Goal: Check status

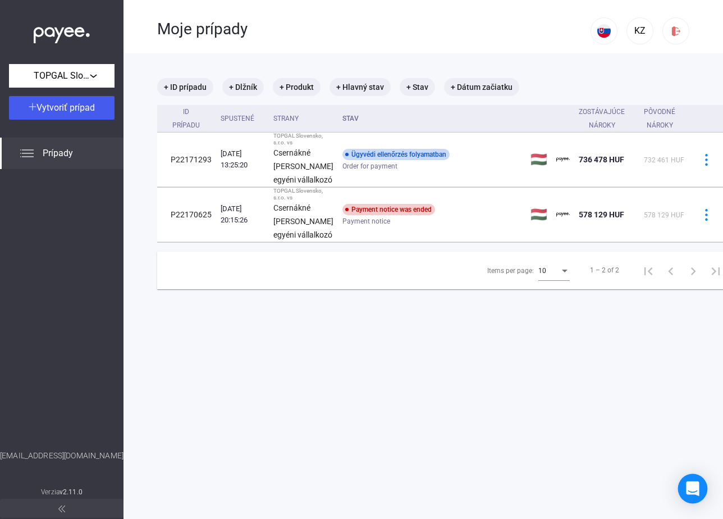
click at [695, 479] on div "Open Intercom Messenger" at bounding box center [693, 489] width 30 height 30
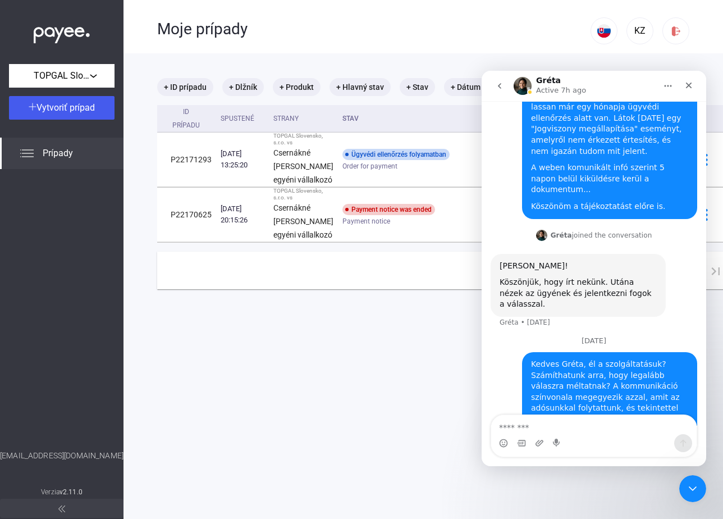
scroll to position [117, 0]
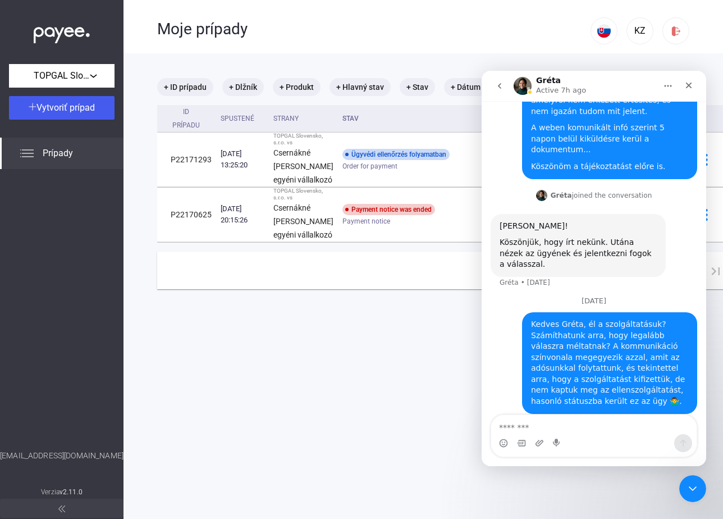
click at [577, 327] on div "Kedves Gréta, él a szolgáltatásuk? Számíthatunk arra, hogy legalább válaszra mé…" at bounding box center [609, 363] width 157 height 88
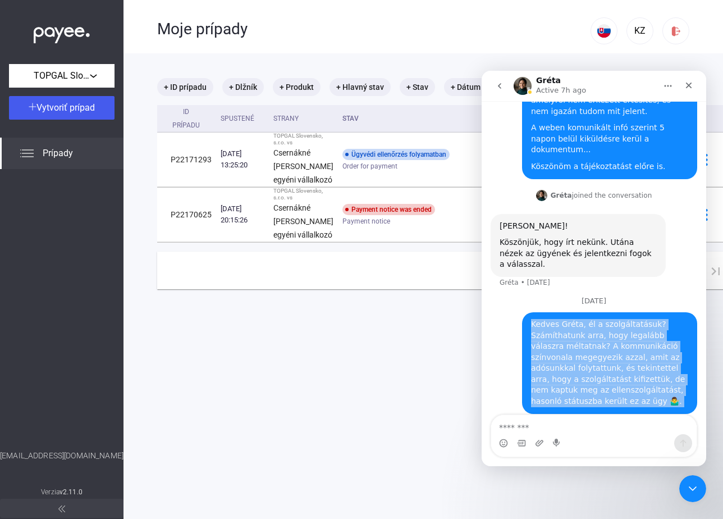
click at [577, 327] on div "Kedves Gréta, él a szolgáltatásuk? Számíthatunk arra, hogy legalább válaszra mé…" at bounding box center [609, 363] width 157 height 88
click at [578, 340] on div "Kedves Gréta, él a szolgáltatásuk? Számíthatunk arra, hogy legalább válaszra mé…" at bounding box center [609, 363] width 157 height 88
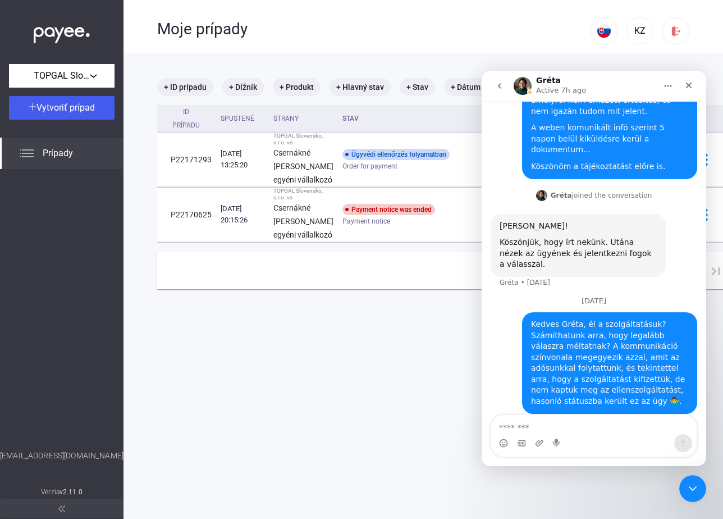
click at [600, 340] on div "Kedves Gréta, él a szolgáltatásuk? Számíthatunk arra, hogy legalább válaszra mé…" at bounding box center [609, 363] width 157 height 88
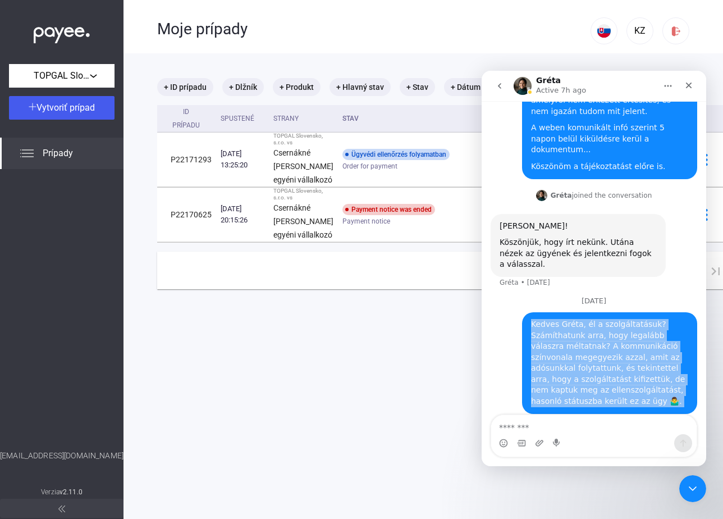
click at [600, 340] on div "Kedves Gréta, él a szolgáltatásuk? Számíthatunk arra, hogy legalább válaszra mé…" at bounding box center [609, 363] width 157 height 88
click at [585, 347] on div "Kedves Gréta, él a szolgáltatásuk? Számíthatunk arra, hogy legalább válaszra mé…" at bounding box center [609, 363] width 157 height 88
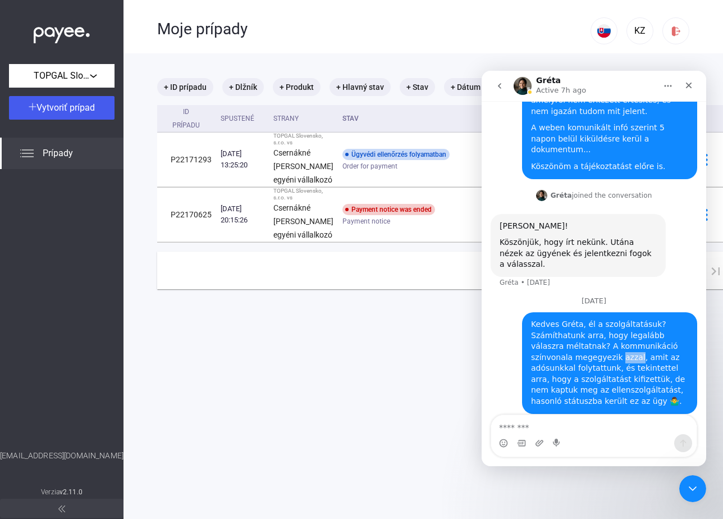
click at [585, 347] on div "Kedves Gréta, él a szolgáltatásuk? Számíthatunk arra, hogy legalább válaszra mé…" at bounding box center [609, 363] width 157 height 88
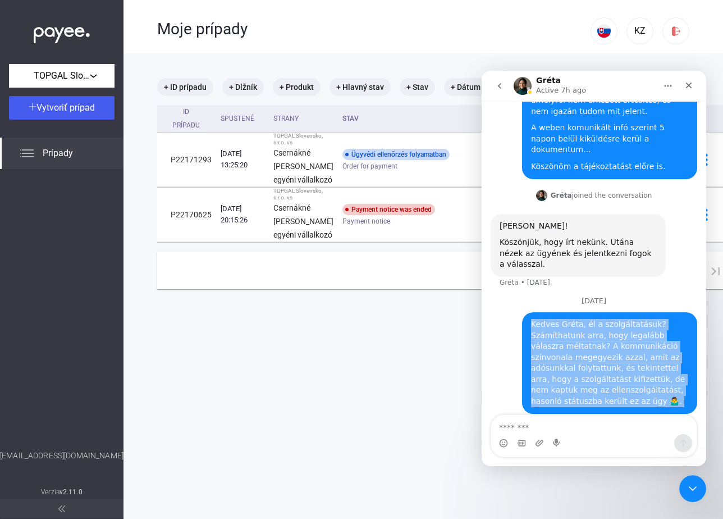
click at [585, 347] on div "Kedves Gréta, él a szolgáltatásuk? Számíthatunk arra, hogy legalább válaszra mé…" at bounding box center [609, 363] width 157 height 88
click at [567, 361] on div "Kedves Gréta, él a szolgáltatásuk? Számíthatunk arra, hogy legalább válaszra mé…" at bounding box center [609, 363] width 157 height 88
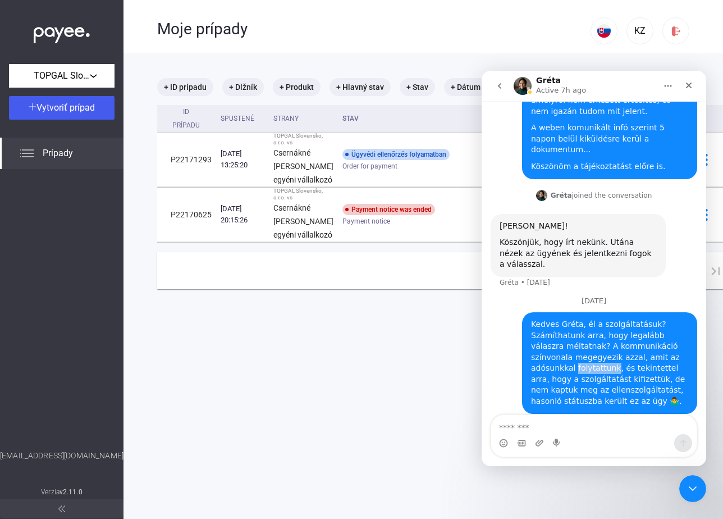
click at [567, 361] on div "Kedves Gréta, él a szolgáltatásuk? Számíthatunk arra, hogy legalább válaszra mé…" at bounding box center [609, 363] width 157 height 88
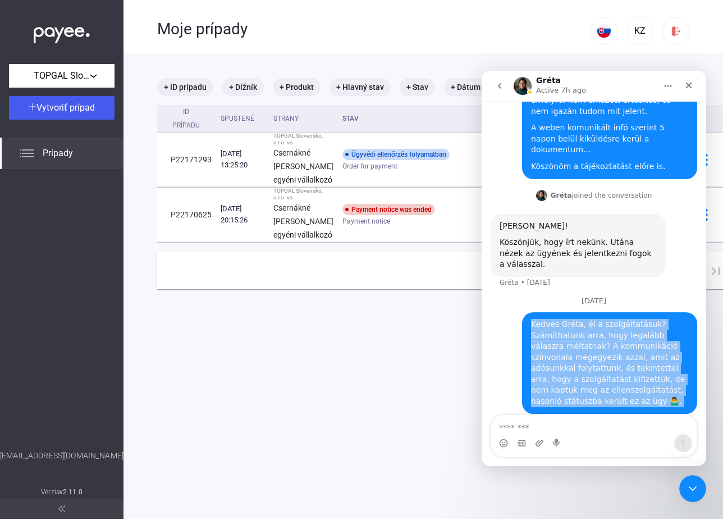
click at [567, 361] on div "Kedves Gréta, él a szolgáltatásuk? Számíthatunk arra, hogy legalább válaszra mé…" at bounding box center [609, 363] width 157 height 88
click at [571, 363] on div "Kedves Gréta, él a szolgáltatásuk? Számíthatunk arra, hogy legalább válaszra mé…" at bounding box center [609, 363] width 157 height 88
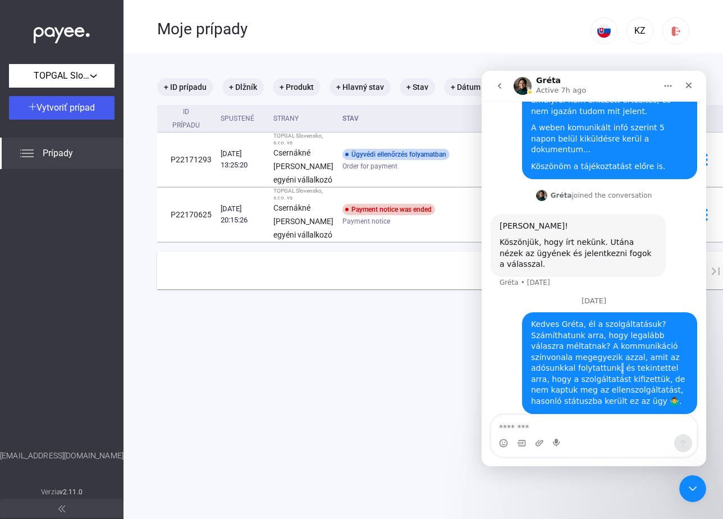
click at [571, 363] on div "Kedves Gréta, él a szolgáltatásuk? Számíthatunk arra, hogy legalább válaszra mé…" at bounding box center [609, 363] width 157 height 88
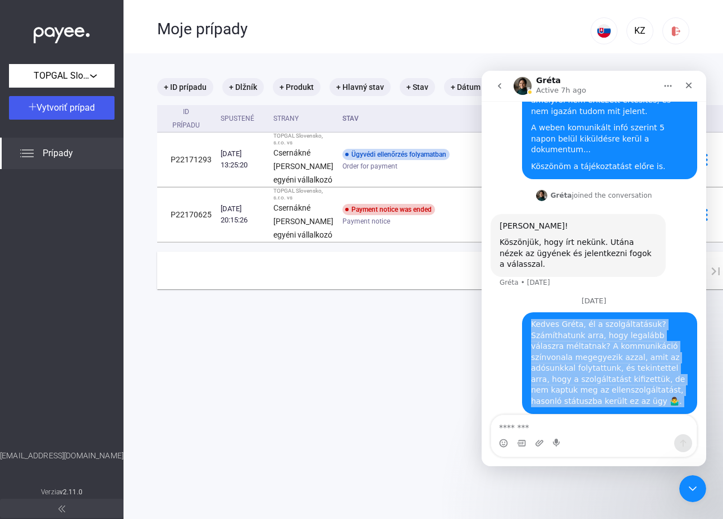
click at [571, 363] on div "Kedves Gréta, él a szolgáltatásuk? Számíthatunk arra, hogy legalább válaszra mé…" at bounding box center [609, 363] width 157 height 88
click at [571, 388] on div "Kedves Gréta, él a szolgáltatásuk? Számíthatunk arra, hogy legalább válaszra mé…" at bounding box center [609, 363] width 157 height 88
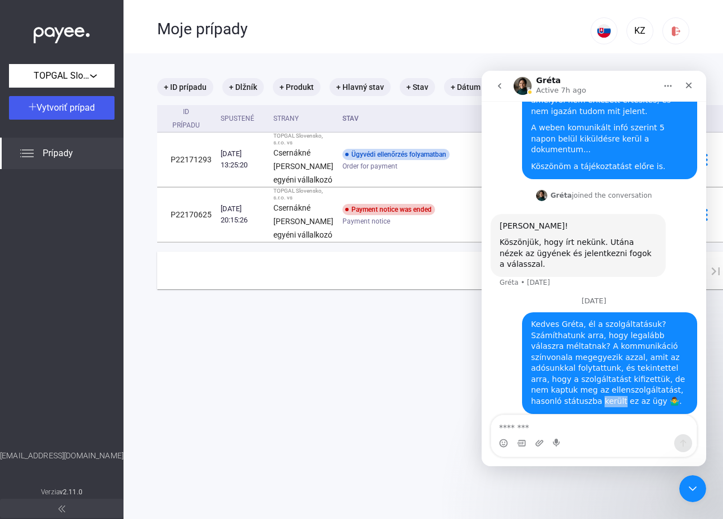
click at [571, 388] on div "Kedves Gréta, él a szolgáltatásuk? Számíthatunk arra, hogy legalább válaszra mé…" at bounding box center [609, 363] width 157 height 88
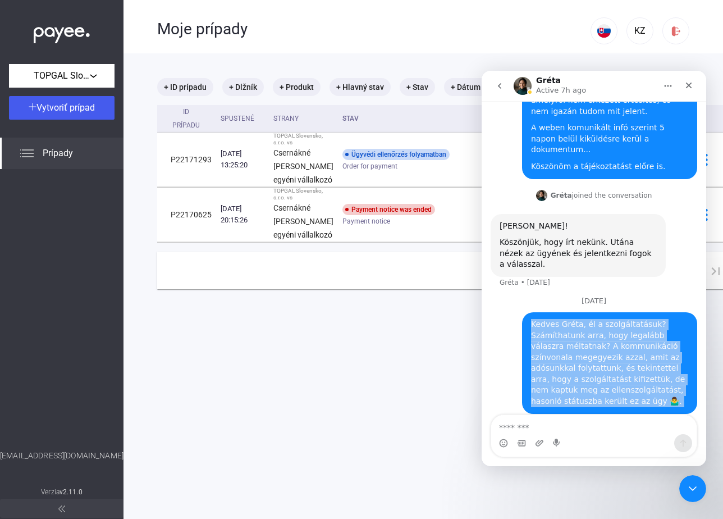
click at [571, 388] on div "Kedves Gréta, él a szolgáltatásuk? Számíthatunk arra, hogy legalább válaszra mé…" at bounding box center [609, 363] width 157 height 88
click at [598, 386] on div "Kedves Gréta, él a szolgáltatásuk? Számíthatunk arra, hogy legalább válaszra mé…" at bounding box center [609, 363] width 157 height 88
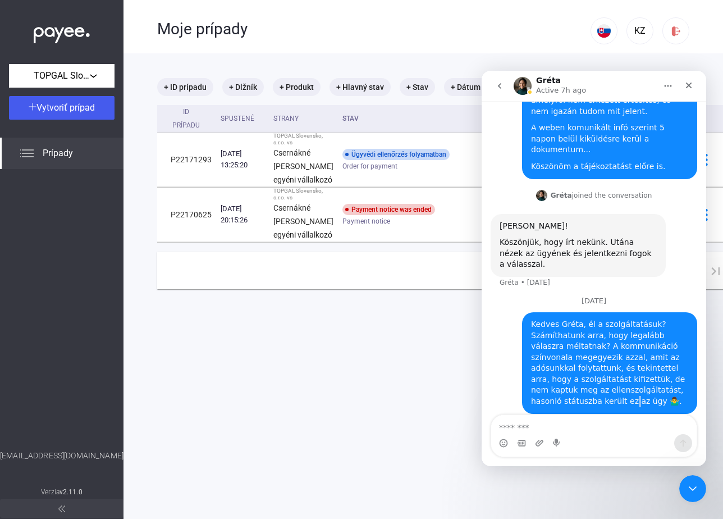
click at [598, 386] on div "Kedves Gréta, él a szolgáltatásuk? Számíthatunk arra, hogy legalább válaszra mé…" at bounding box center [609, 363] width 157 height 88
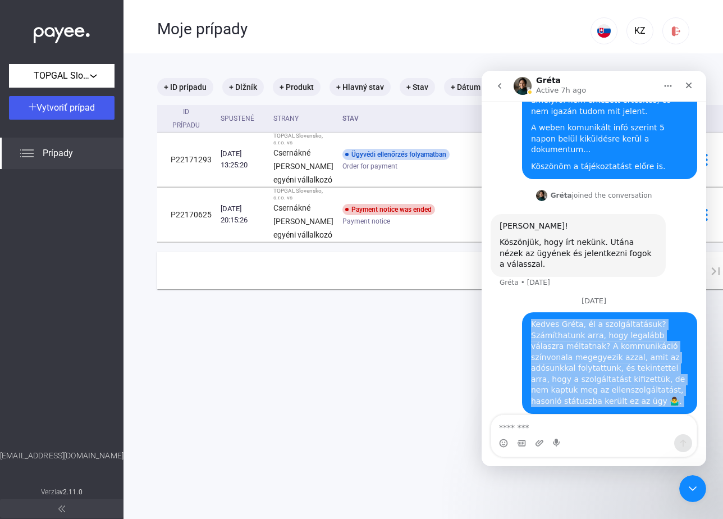
click at [598, 386] on div "Kedves Gréta, él a szolgáltatásuk? Számíthatunk arra, hogy legalább válaszra mé…" at bounding box center [609, 363] width 157 height 88
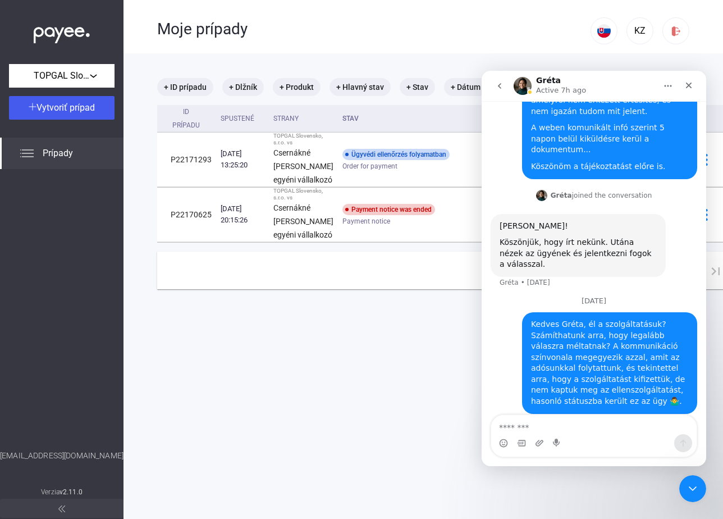
click at [610, 367] on div "Kedves Gréta, él a szolgáltatásuk? Számíthatunk arra, hogy legalább válaszra mé…" at bounding box center [609, 363] width 157 height 88
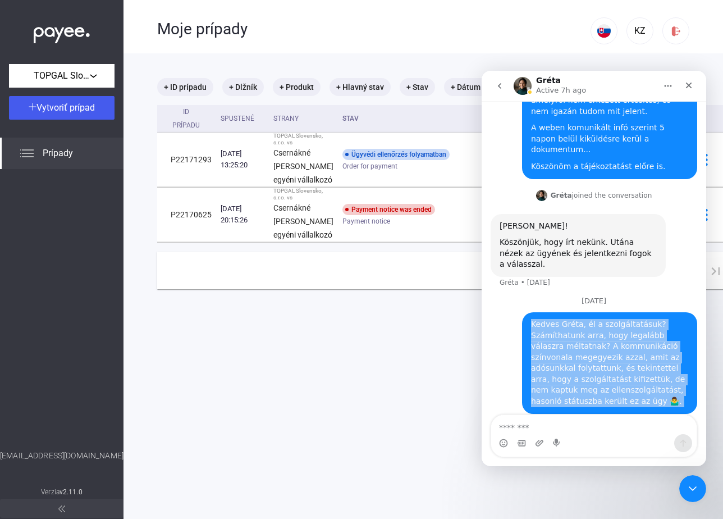
click at [610, 367] on div "Kedves Gréta, él a szolgáltatásuk? Számíthatunk arra, hogy legalább válaszra mé…" at bounding box center [609, 363] width 157 height 88
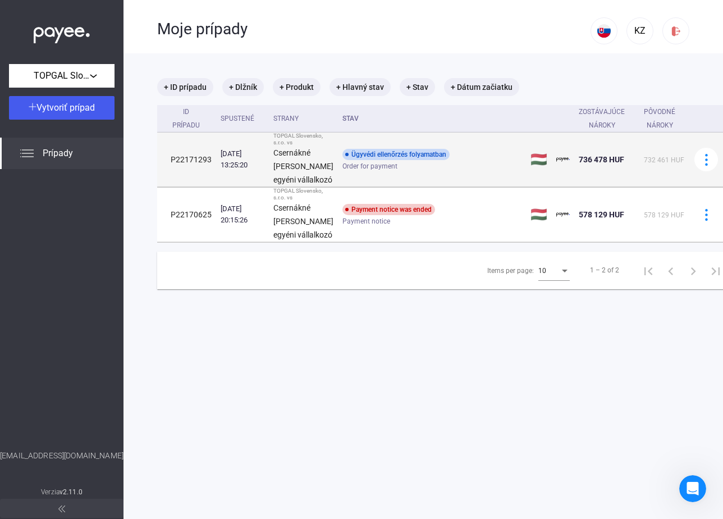
click at [455, 171] on div "Ügyvédi ellenőrzés folyamatban Order for payment" at bounding box center [432, 160] width 179 height 22
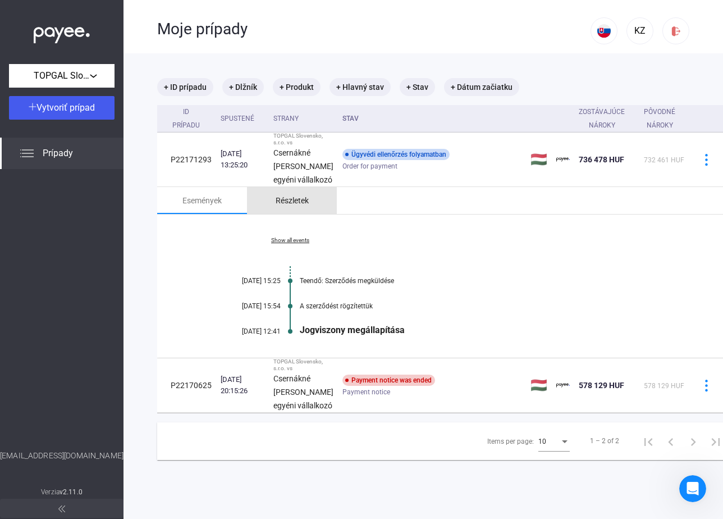
click at [284, 207] on div "Részletek" at bounding box center [292, 200] width 33 height 13
